Goal: Navigation & Orientation: Find specific page/section

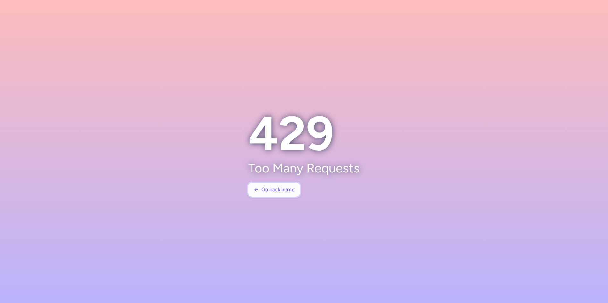
click at [289, 187] on span "Go back home" at bounding box center [277, 190] width 33 height 6
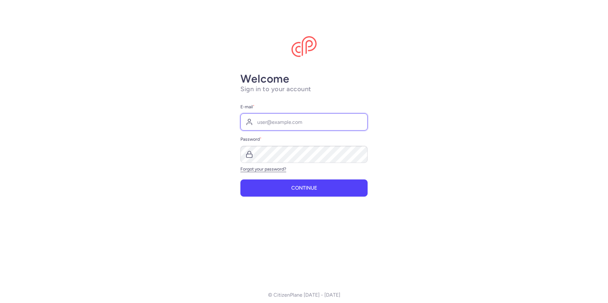
type input "[PERSON_NAME][EMAIL_ADDRESS][PERSON_NAME][DOMAIN_NAME]"
click at [289, 187] on button "Continue" at bounding box center [303, 188] width 127 height 17
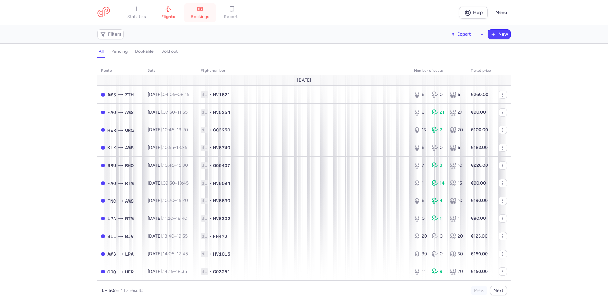
click at [191, 6] on link "bookings" at bounding box center [200, 13] width 32 height 14
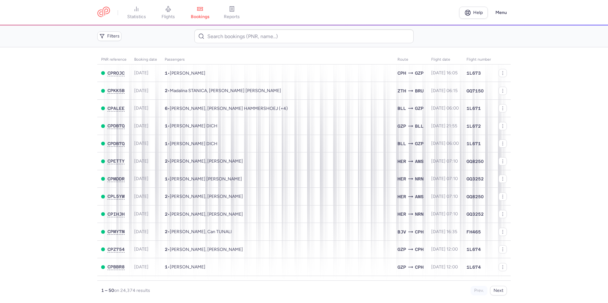
drag, startPoint x: 176, startPoint y: 12, endPoint x: 207, endPoint y: 18, distance: 31.4
click at [176, 12] on link "flights" at bounding box center [168, 13] width 32 height 14
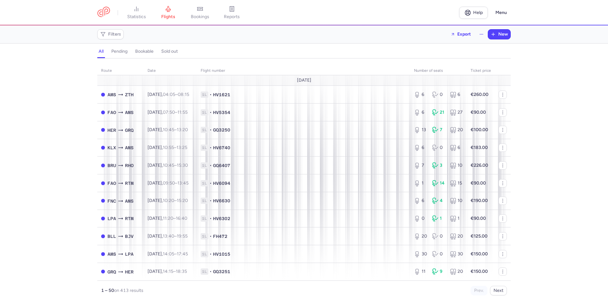
click at [207, 18] on span "bookings" at bounding box center [200, 17] width 18 height 6
